Goal: Task Accomplishment & Management: Manage account settings

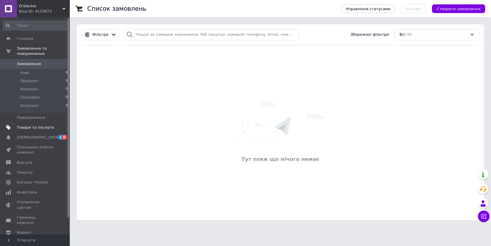
click at [47, 130] on span "Товари та послуги" at bounding box center [35, 127] width 37 height 5
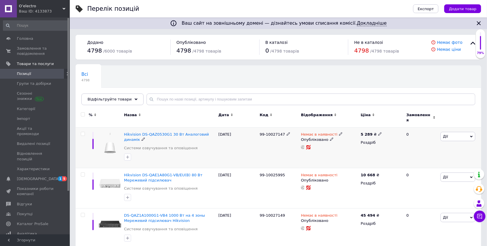
click at [84, 132] on input "checkbox" at bounding box center [83, 134] width 4 height 4
checkbox input "true"
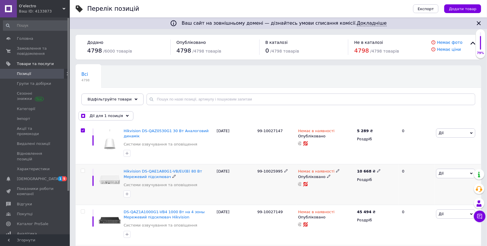
click at [83, 170] on input "checkbox" at bounding box center [83, 171] width 4 height 4
checkbox input "true"
click at [81, 213] on input "checkbox" at bounding box center [83, 212] width 4 height 4
checkbox input "true"
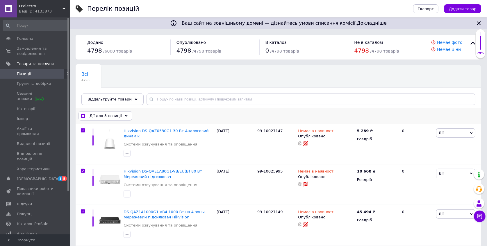
click at [103, 117] on span "Дії для 3 позиції" at bounding box center [106, 115] width 32 height 5
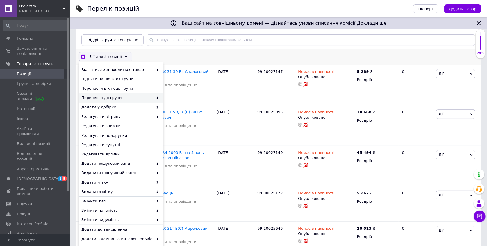
scroll to position [63, 0]
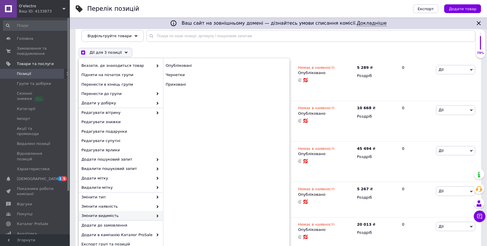
checkbox input "true"
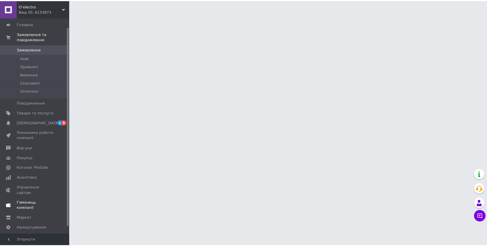
scroll to position [17, 0]
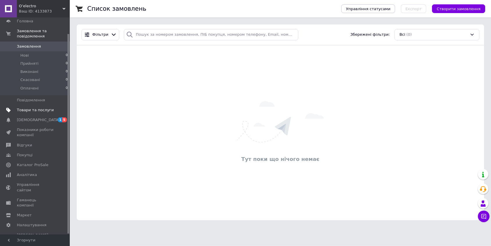
click at [51, 113] on link "Товари та послуги" at bounding box center [35, 110] width 71 height 10
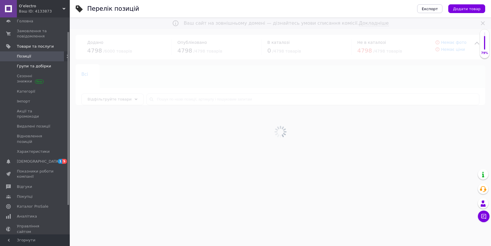
click at [30, 69] on link "Групи та добірки" at bounding box center [35, 66] width 71 height 10
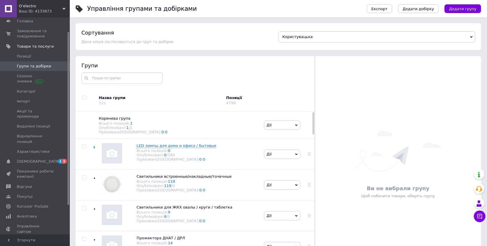
click at [84, 98] on input "checkbox" at bounding box center [84, 98] width 4 height 4
checkbox input "true"
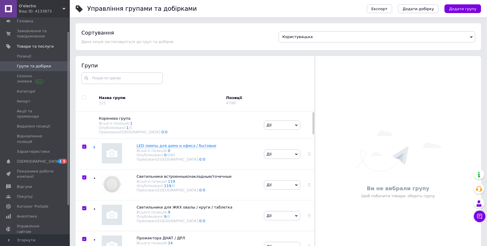
checkbox input "true"
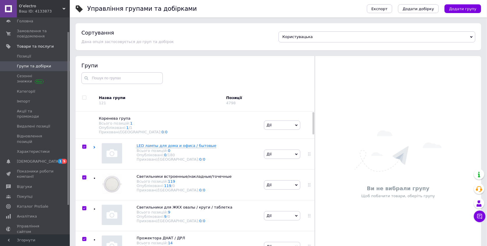
checkbox input "true"
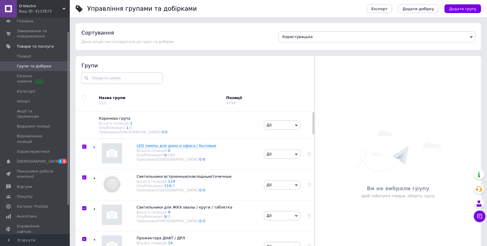
checkbox input "true"
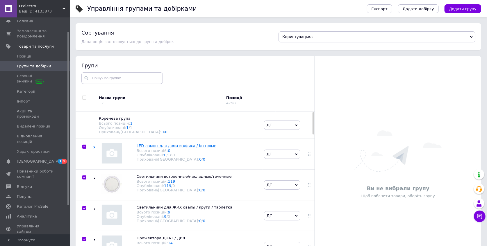
checkbox input "true"
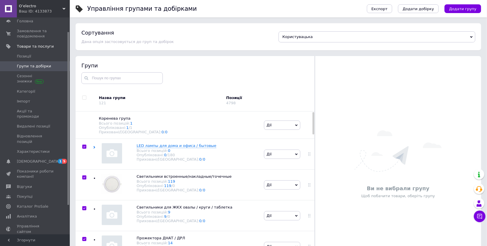
checkbox input "true"
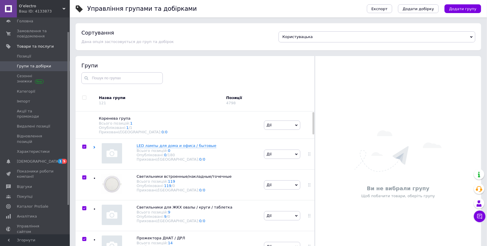
checkbox input "true"
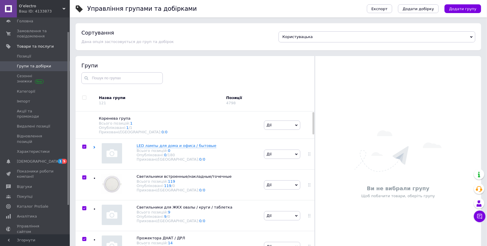
checkbox input "true"
click at [105, 102] on span "Дії для всіх груп" at bounding box center [107, 100] width 33 height 5
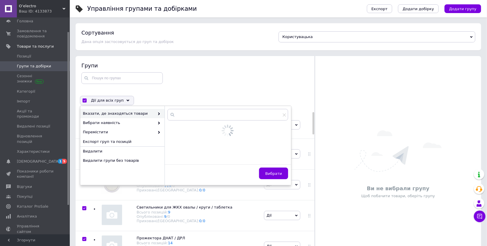
click at [200, 10] on div "Управління групами та добірками" at bounding box center [224, 8] width 274 height 17
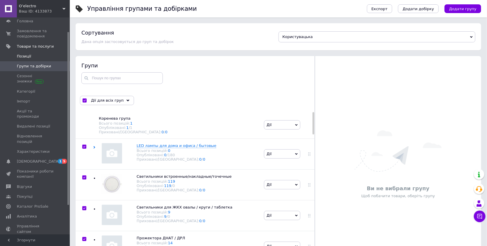
click at [16, 57] on span at bounding box center [8, 56] width 17 height 5
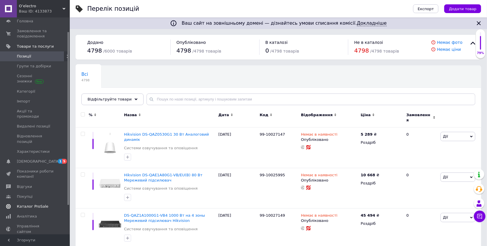
click at [47, 204] on span "Каталог ProSale" at bounding box center [35, 206] width 37 height 5
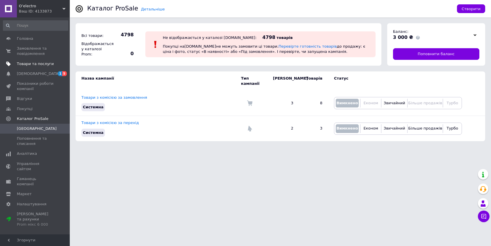
click at [45, 61] on span "Товари та послуги" at bounding box center [35, 63] width 37 height 5
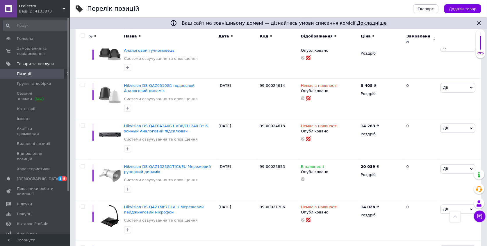
scroll to position [675, 0]
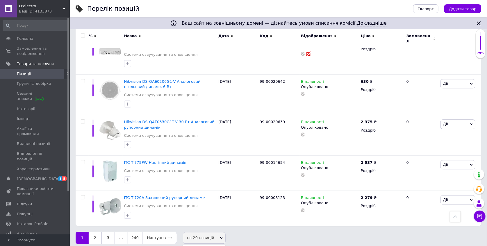
scroll to position [699, 0]
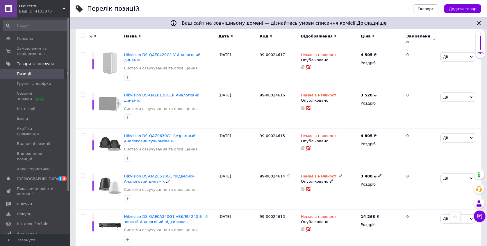
scroll to position [263, 0]
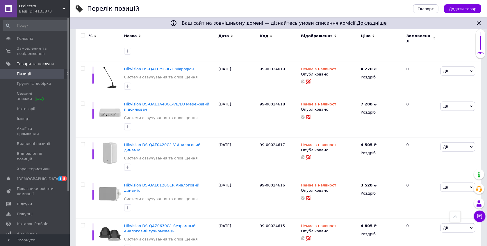
click at [35, 78] on link "Позиції" at bounding box center [35, 74] width 71 height 10
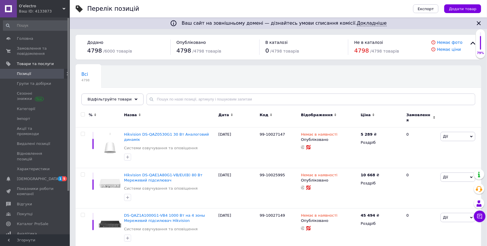
click at [85, 115] on div at bounding box center [83, 115] width 12 height 4
click at [84, 115] on input "checkbox" at bounding box center [83, 115] width 4 height 4
checkbox input "true"
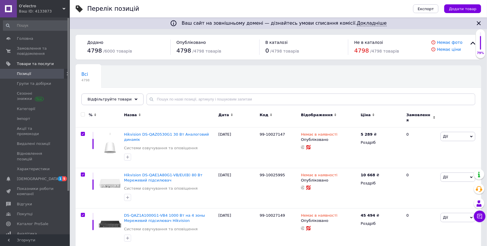
checkbox input "true"
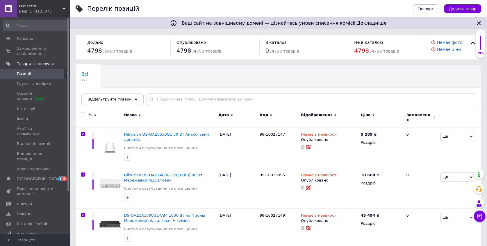
checkbox input "true"
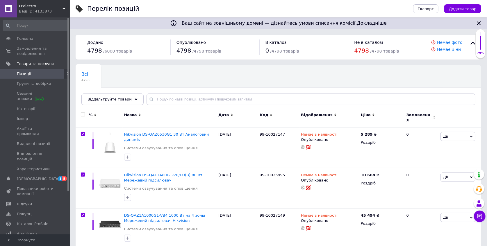
checkbox input "true"
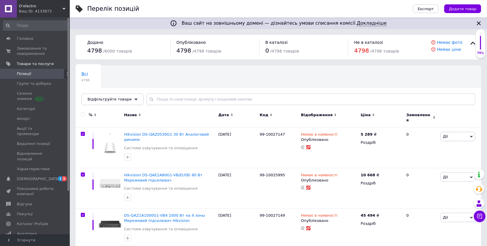
checkbox input "true"
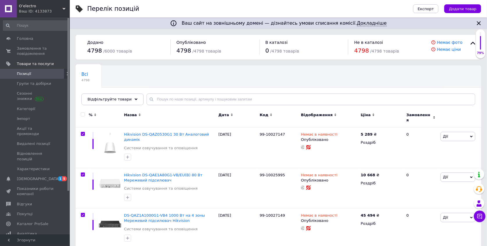
checkbox input "true"
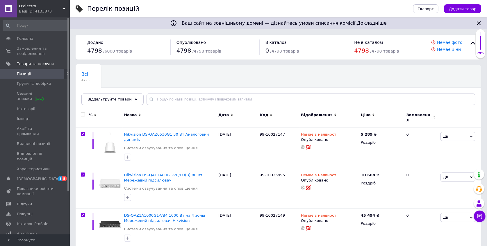
checkbox input "true"
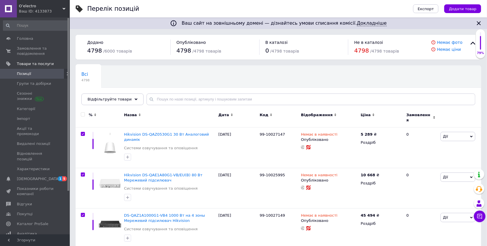
checkbox input "true"
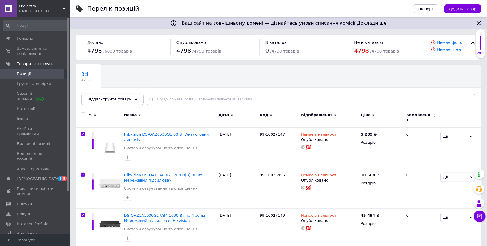
checkbox input "true"
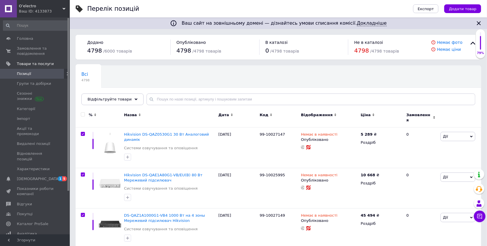
checkbox input "true"
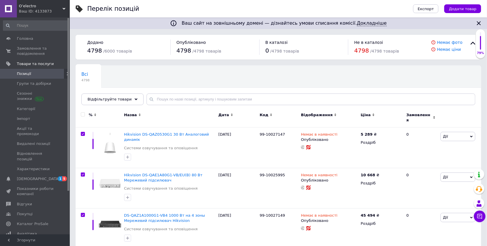
checkbox input "true"
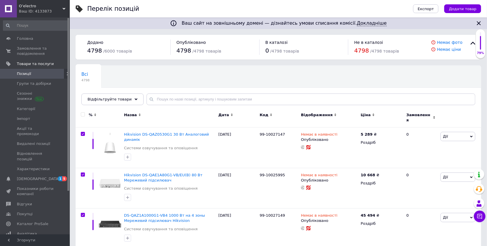
checkbox input "true"
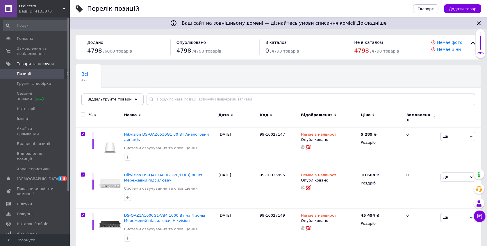
checkbox input "true"
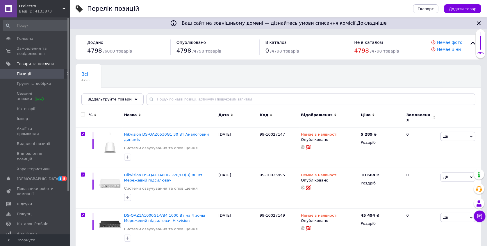
checkbox input "true"
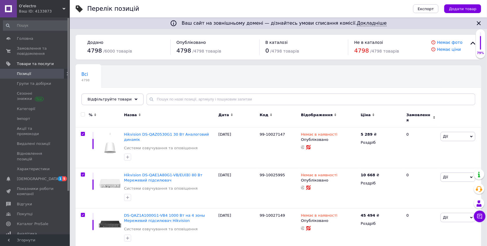
checkbox input "true"
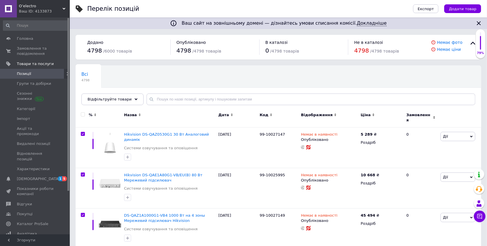
checkbox input "true"
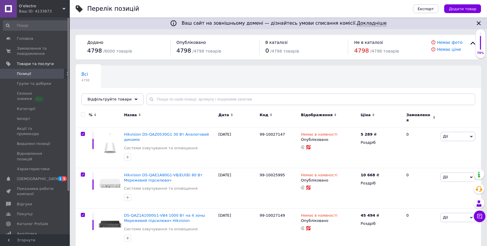
checkbox input "true"
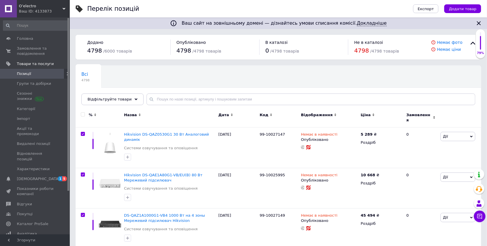
checkbox input "true"
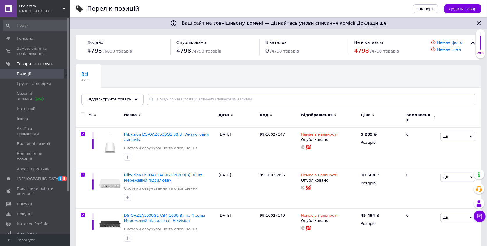
checkbox input "true"
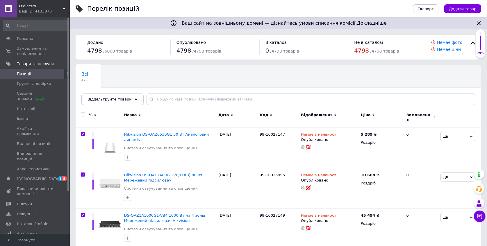
checkbox input "true"
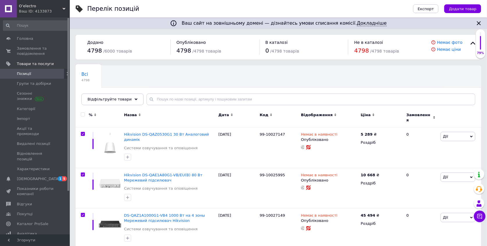
checkbox input "true"
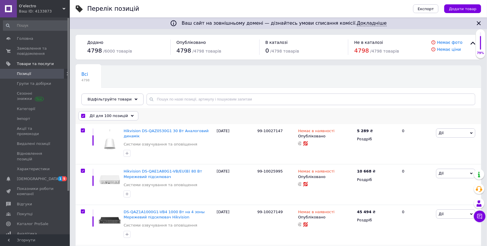
click at [81, 116] on div "Дії для 100 позицій" at bounding box center [109, 115] width 60 height 9
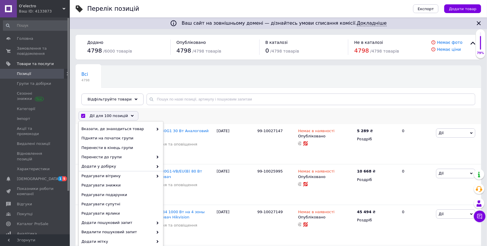
click at [84, 117] on input "checkbox" at bounding box center [83, 116] width 4 height 4
checkbox input "false"
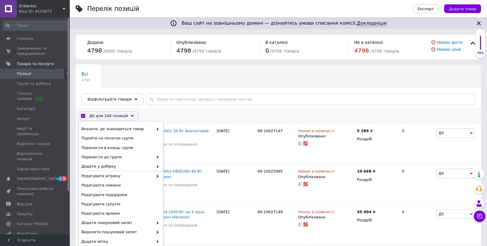
checkbox input "false"
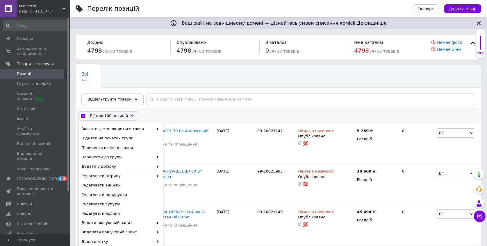
checkbox input "false"
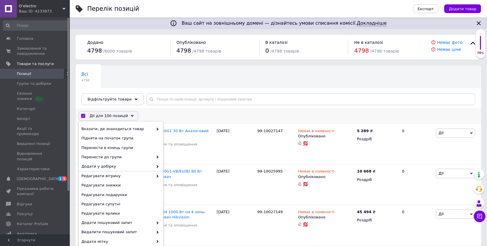
checkbox input "false"
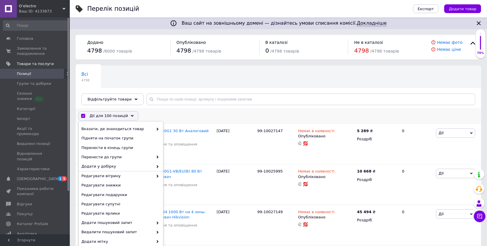
checkbox input "false"
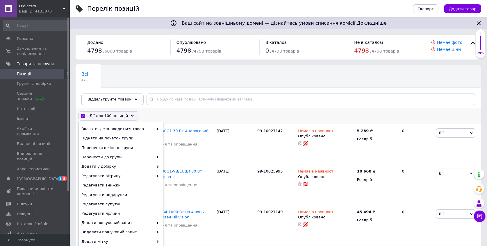
checkbox input "false"
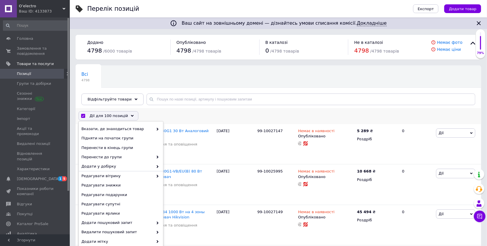
checkbox input "false"
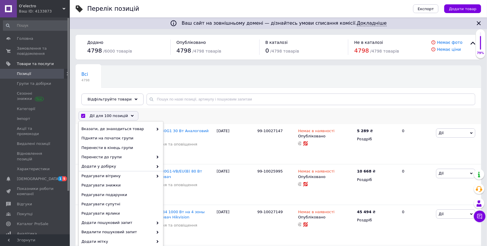
checkbox input "false"
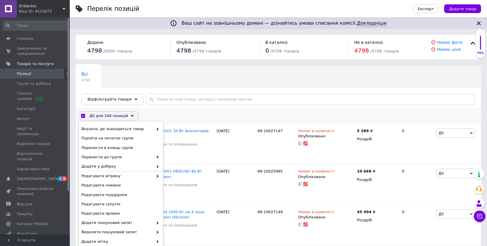
checkbox input "false"
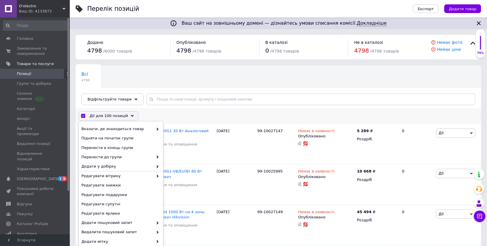
checkbox input "false"
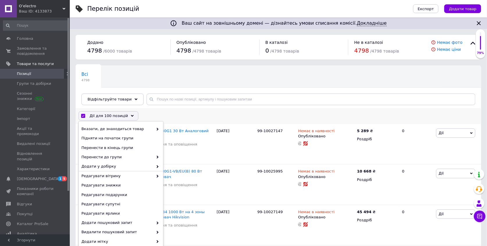
checkbox input "false"
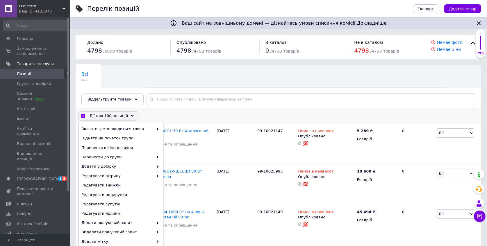
checkbox input "false"
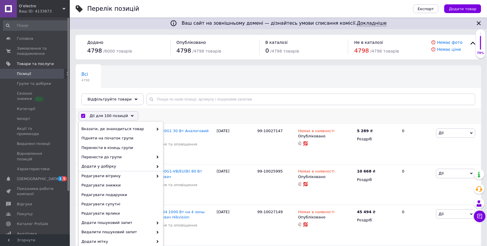
checkbox input "false"
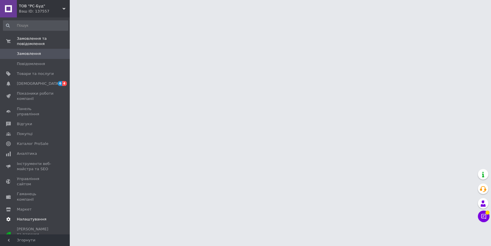
click at [34, 217] on span "Налаштування" at bounding box center [32, 219] width 30 height 5
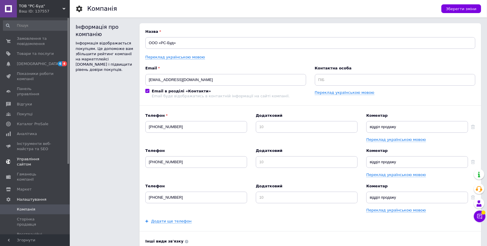
click at [46, 157] on span "Управління сайтом" at bounding box center [35, 162] width 37 height 10
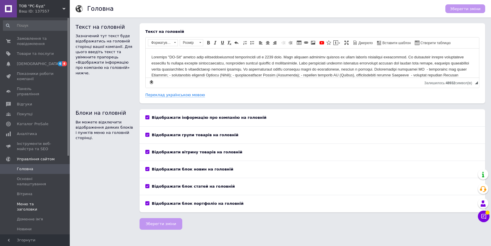
click at [43, 202] on span "Меню та заголовки" at bounding box center [35, 207] width 37 height 10
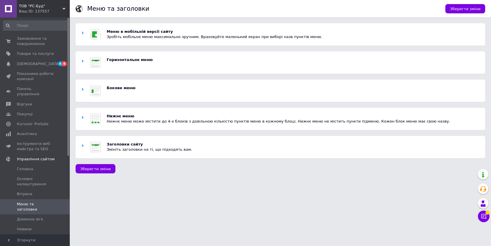
click at [159, 67] on div "Горизонтальне меню" at bounding box center [293, 62] width 373 height 11
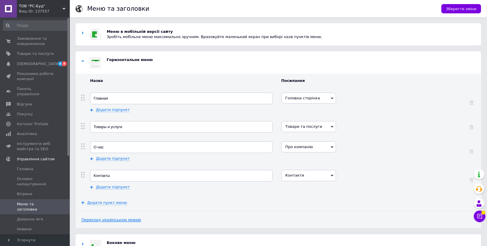
click at [117, 221] on link "Переклад українською мовою" at bounding box center [111, 220] width 60 height 5
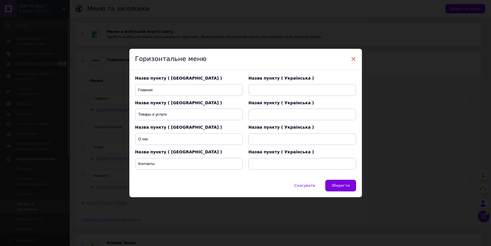
click at [354, 57] on span "×" at bounding box center [353, 59] width 5 height 10
